Goal: Find contact information

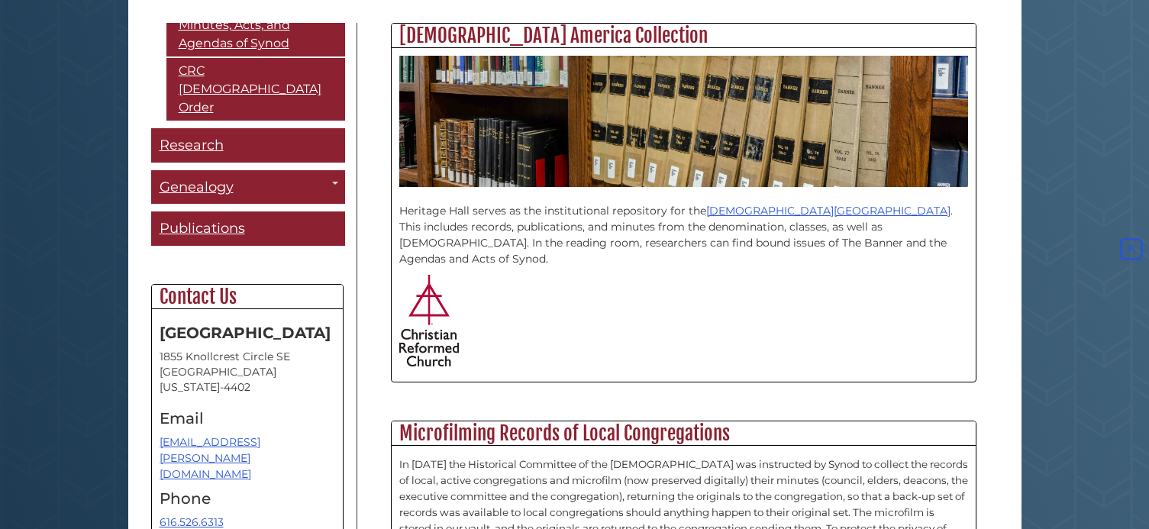
scroll to position [407, 0]
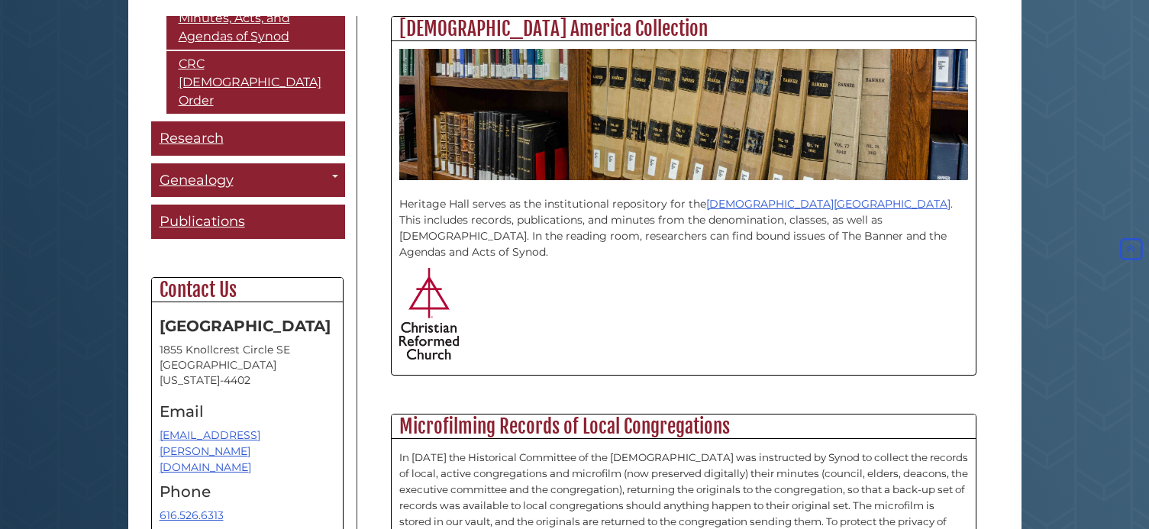
click at [212, 342] on address "[STREET_ADDRESS][US_STATE]" at bounding box center [248, 365] width 176 height 46
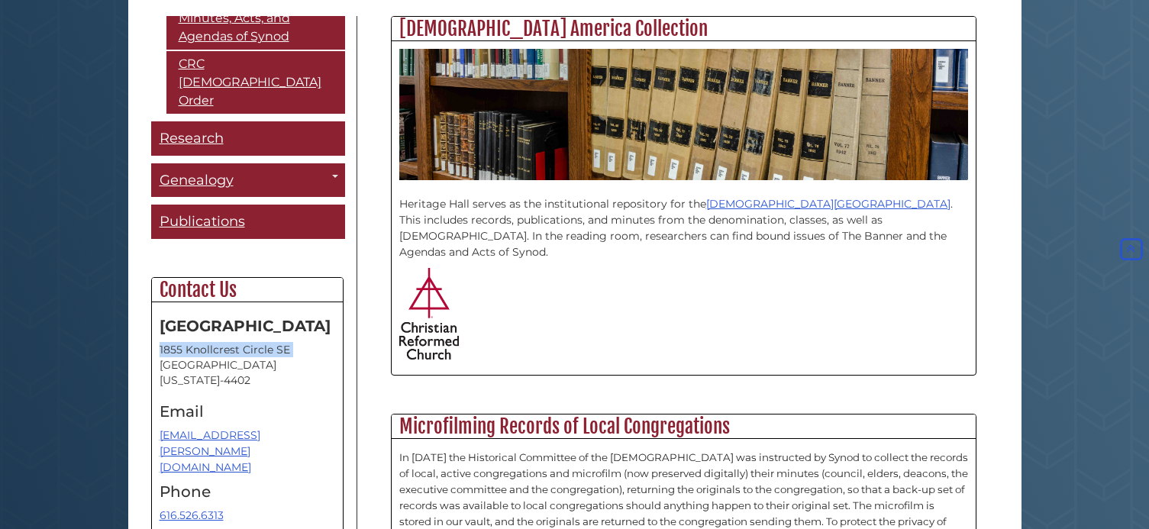
click at [212, 342] on address "[STREET_ADDRESS][US_STATE]" at bounding box center [248, 365] width 176 height 46
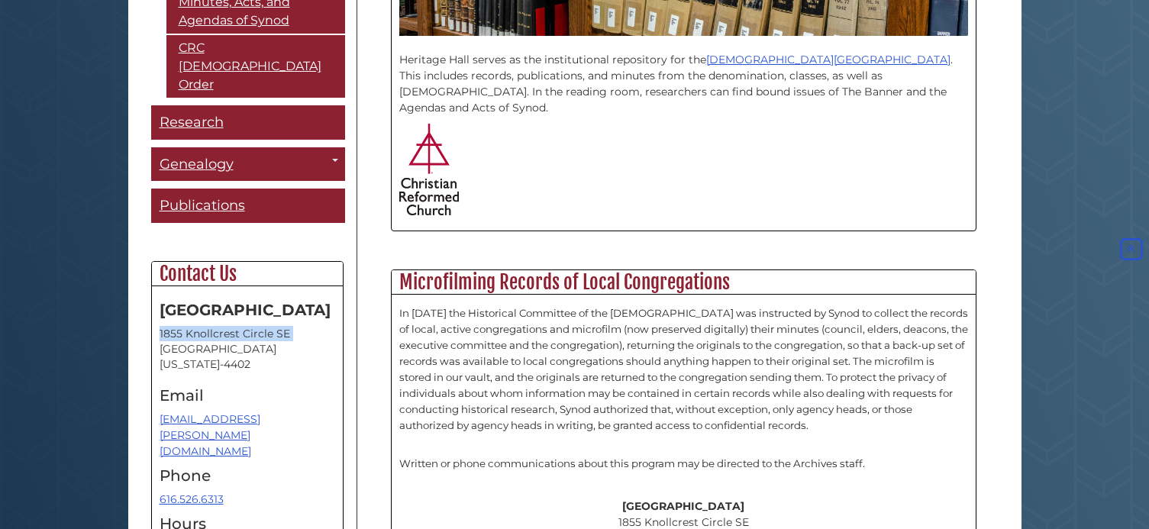
scroll to position [611, 0]
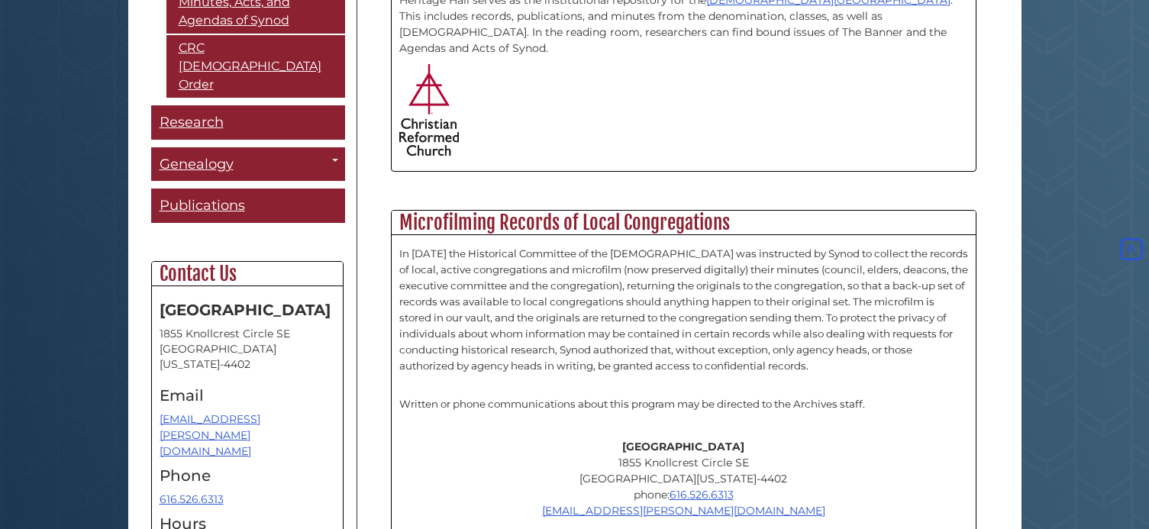
click at [218, 326] on address "[STREET_ADDRESS][US_STATE]" at bounding box center [248, 349] width 176 height 46
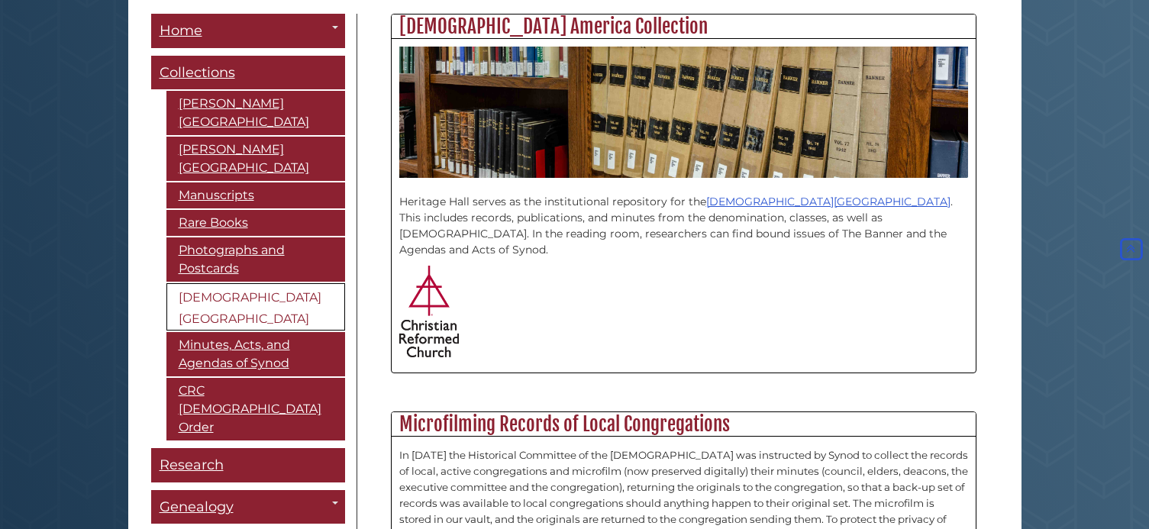
scroll to position [407, 0]
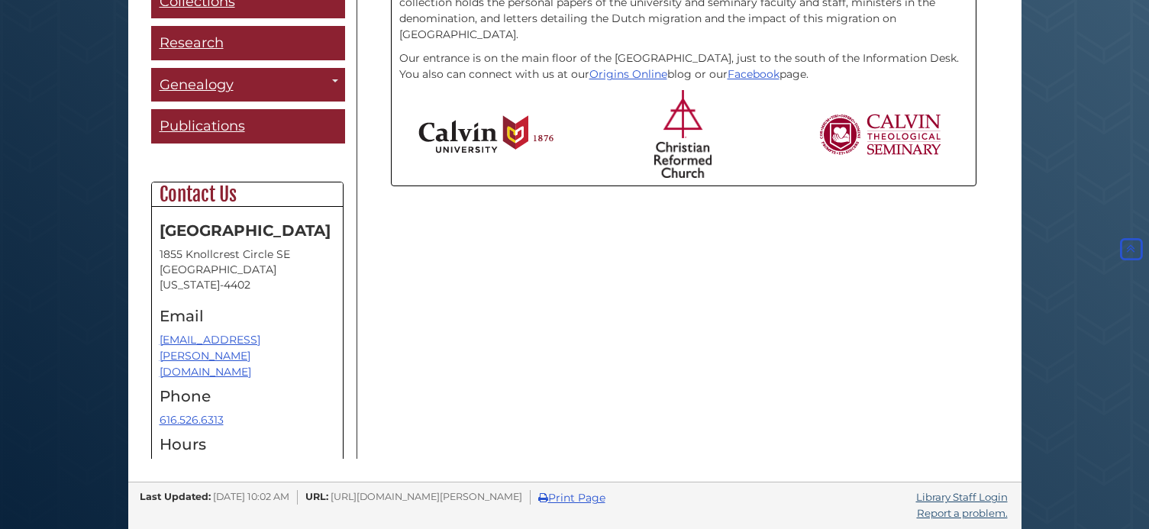
scroll to position [46, 0]
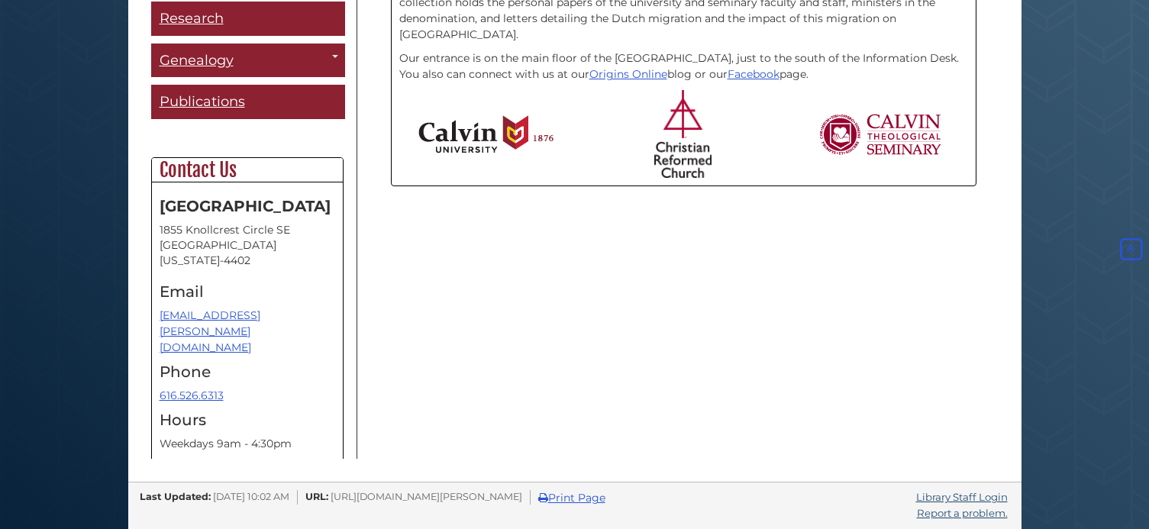
click at [200, 226] on address "[STREET_ADDRESS][US_STATE]" at bounding box center [248, 245] width 176 height 46
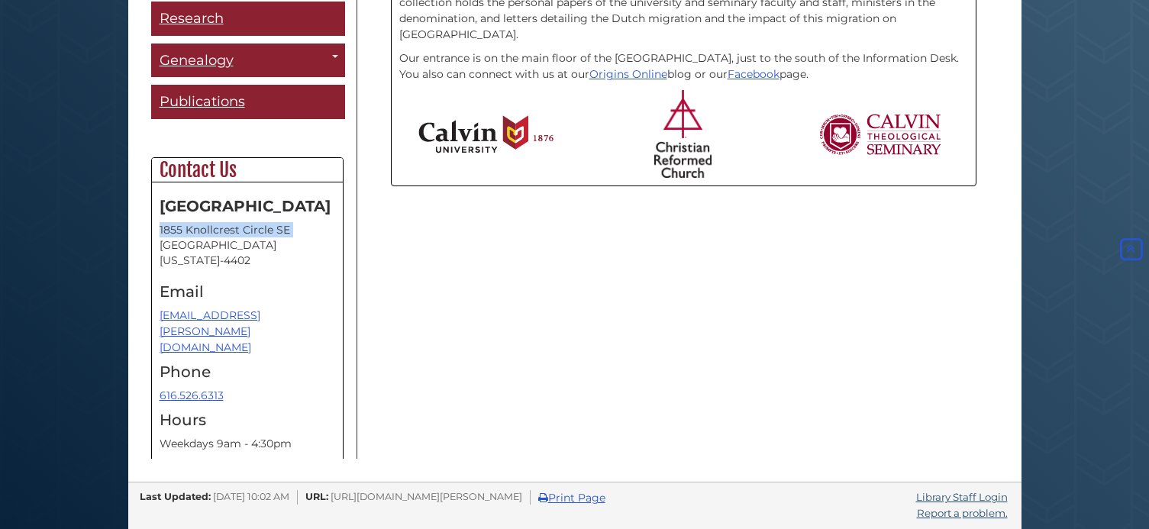
click at [200, 226] on address "[STREET_ADDRESS][US_STATE]" at bounding box center [248, 245] width 176 height 46
click at [244, 388] on p "616.526.6313" at bounding box center [248, 396] width 176 height 16
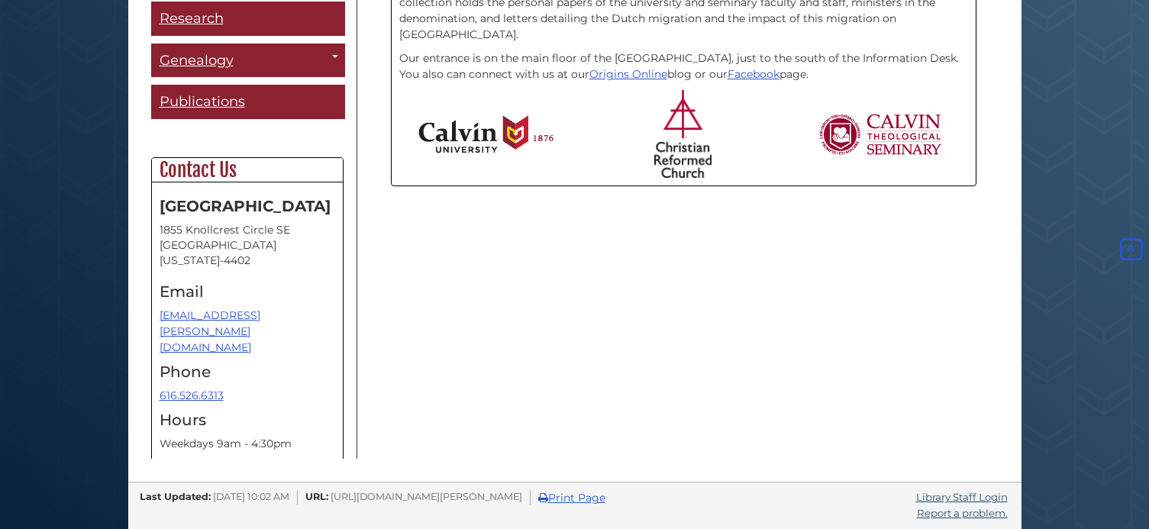
click at [245, 388] on p "616.526.6313" at bounding box center [248, 396] width 176 height 16
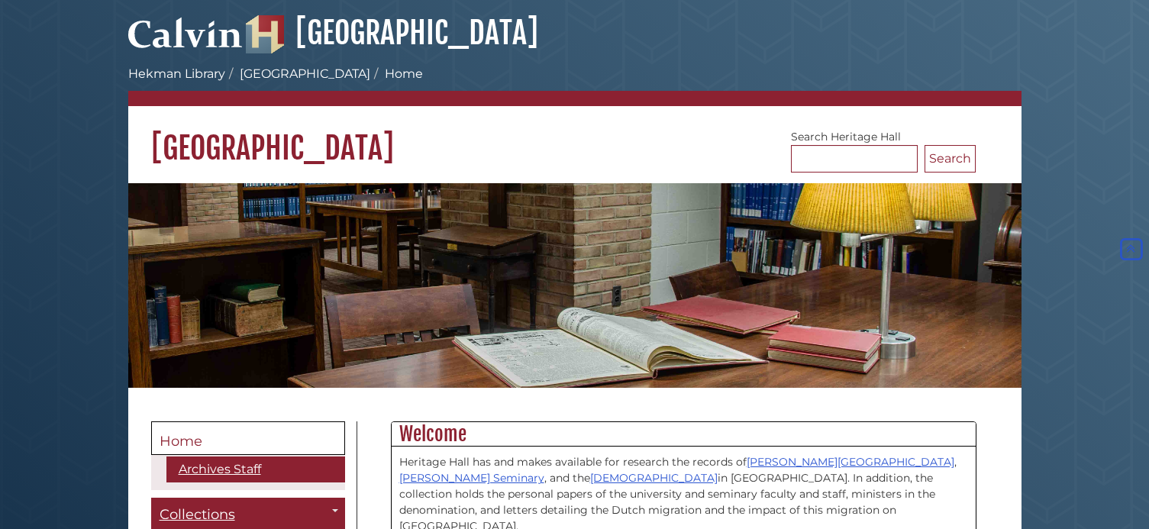
scroll to position [0, 0]
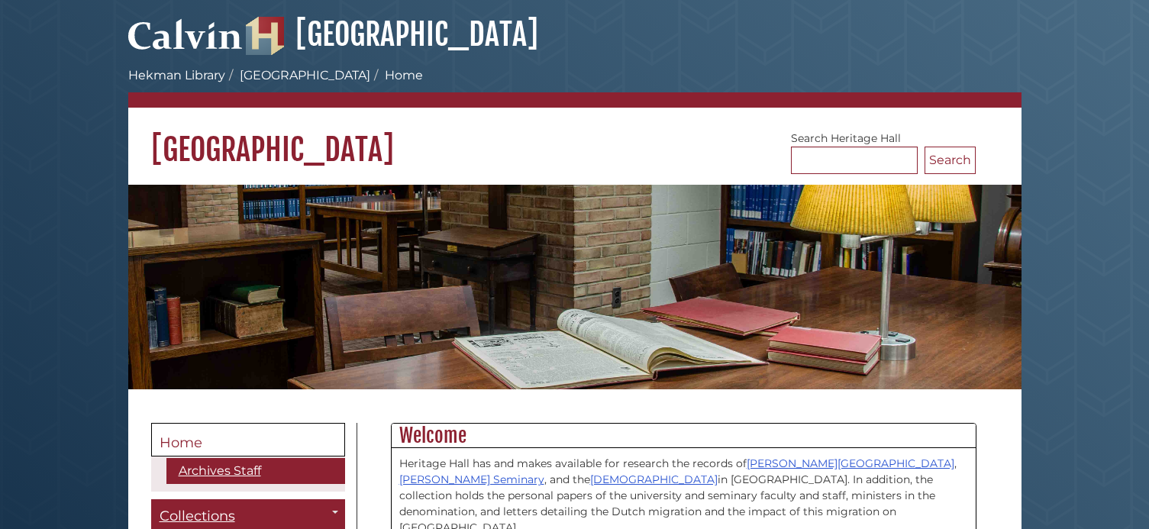
click at [93, 122] on body "Skip to Main Content Hekman Library Calvin University Hekman Library Heritage H…" at bounding box center [574, 511] width 1149 height 1023
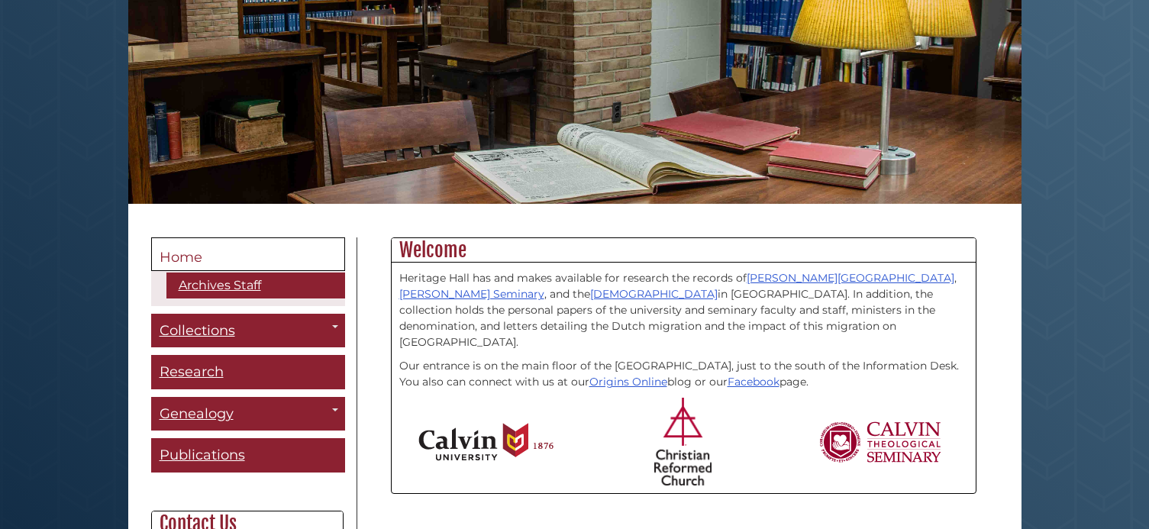
scroll to position [407, 0]
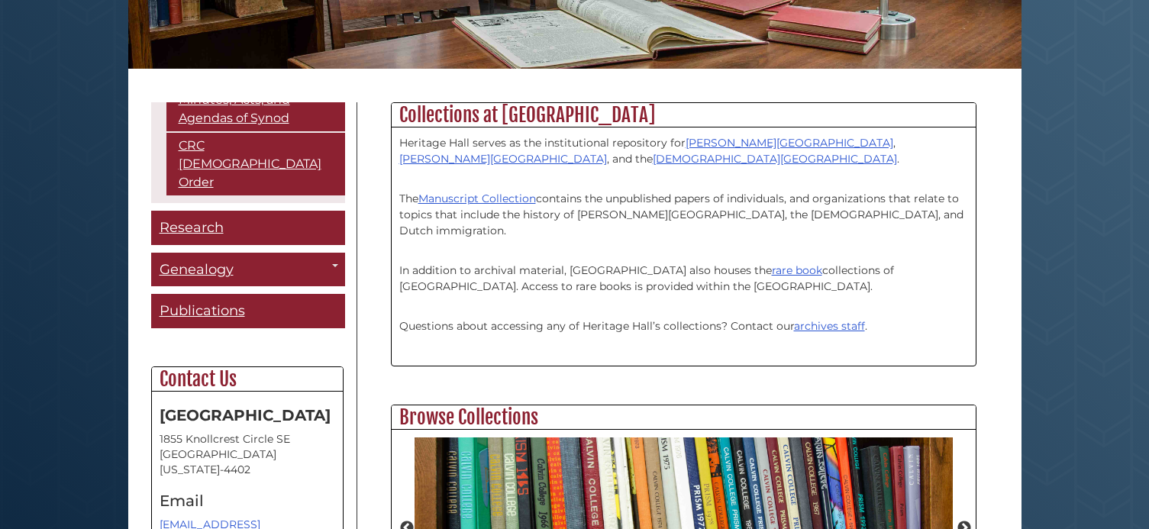
scroll to position [407, 0]
